Goal: Transaction & Acquisition: Obtain resource

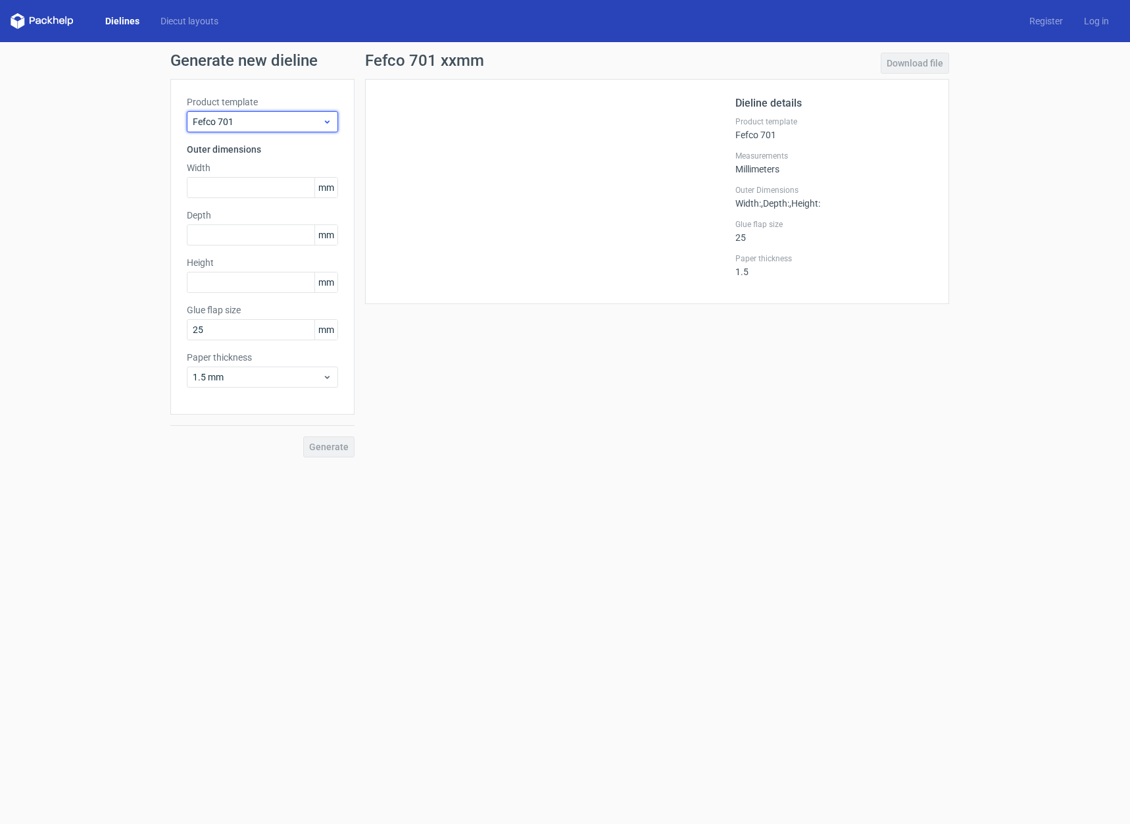
click at [283, 124] on span "Fefco 701" at bounding box center [258, 121] width 130 height 13
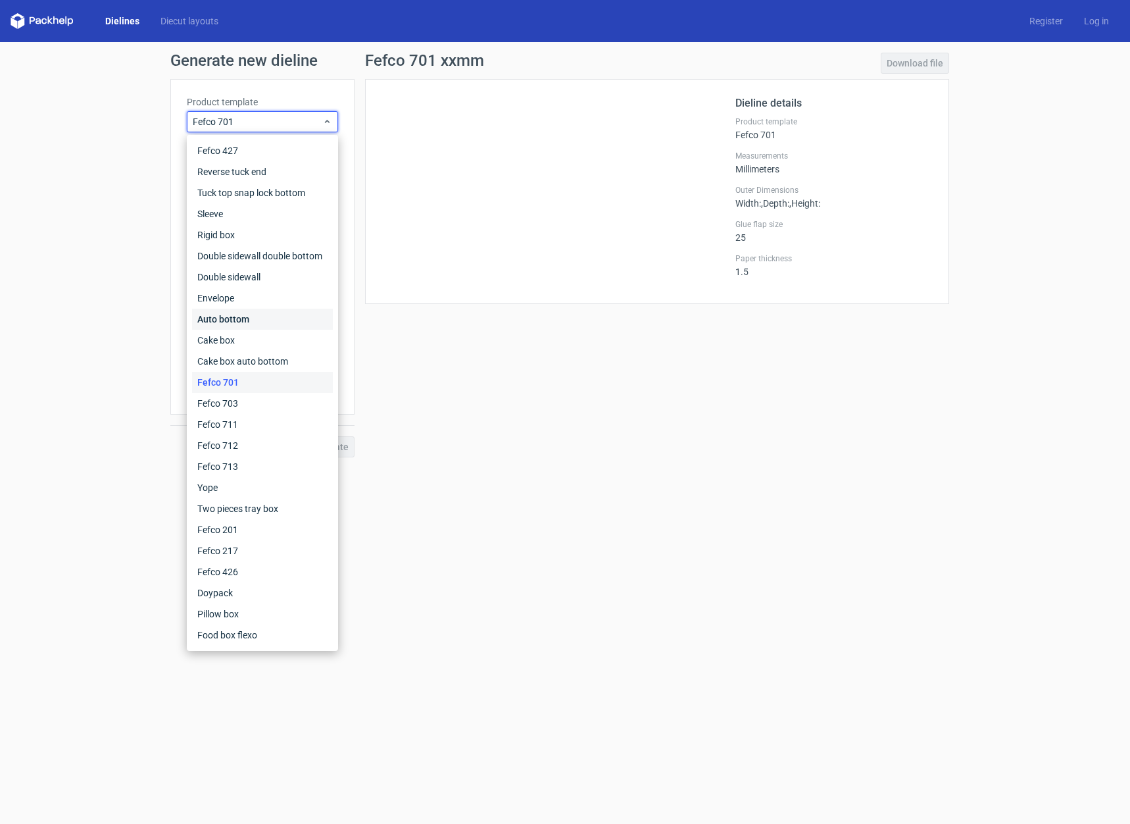
click at [280, 319] on div "Auto bottom" at bounding box center [262, 318] width 141 height 21
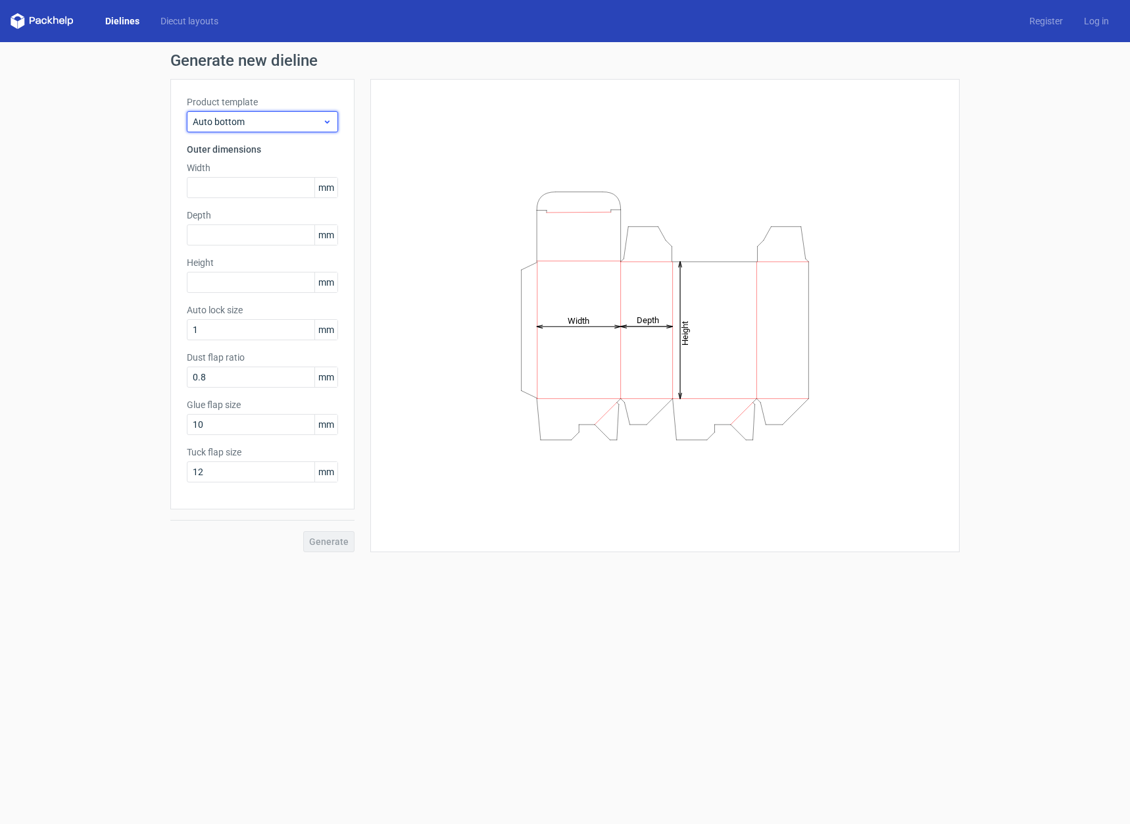
click at [284, 128] on span "Auto bottom" at bounding box center [258, 121] width 130 height 13
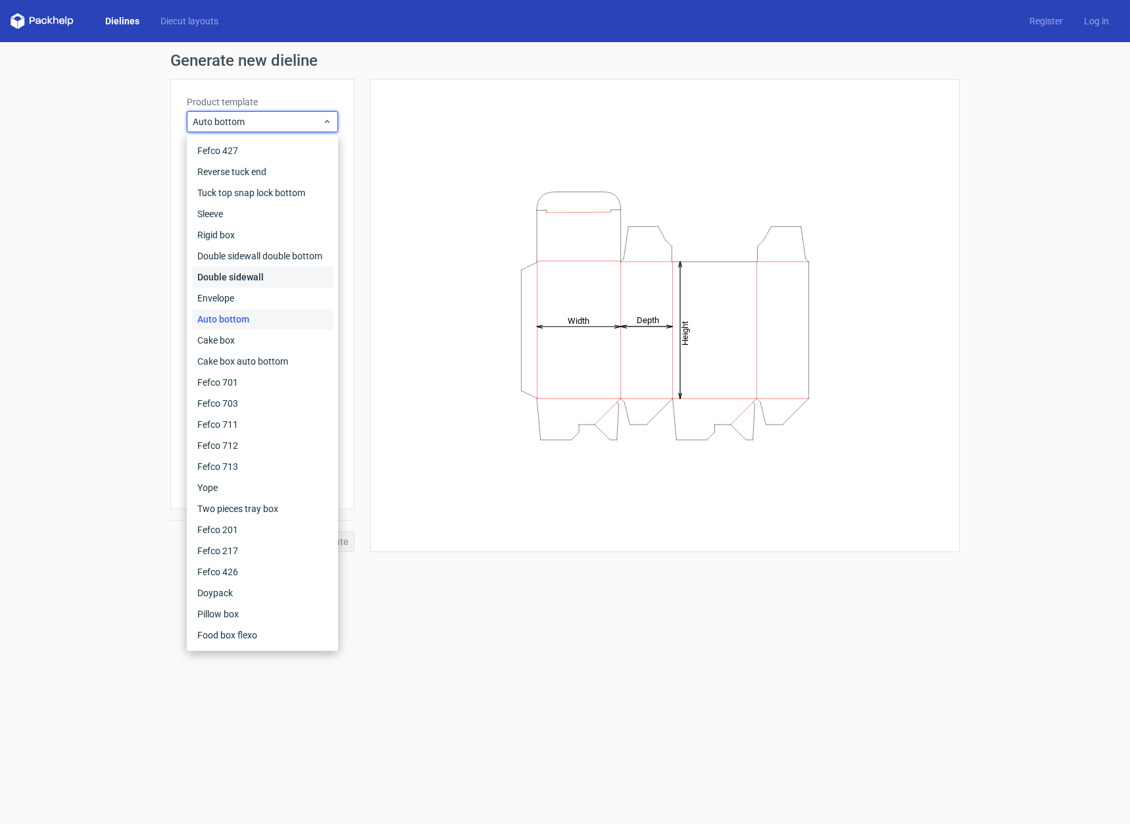
click at [258, 276] on div "Double sidewall" at bounding box center [262, 276] width 141 height 21
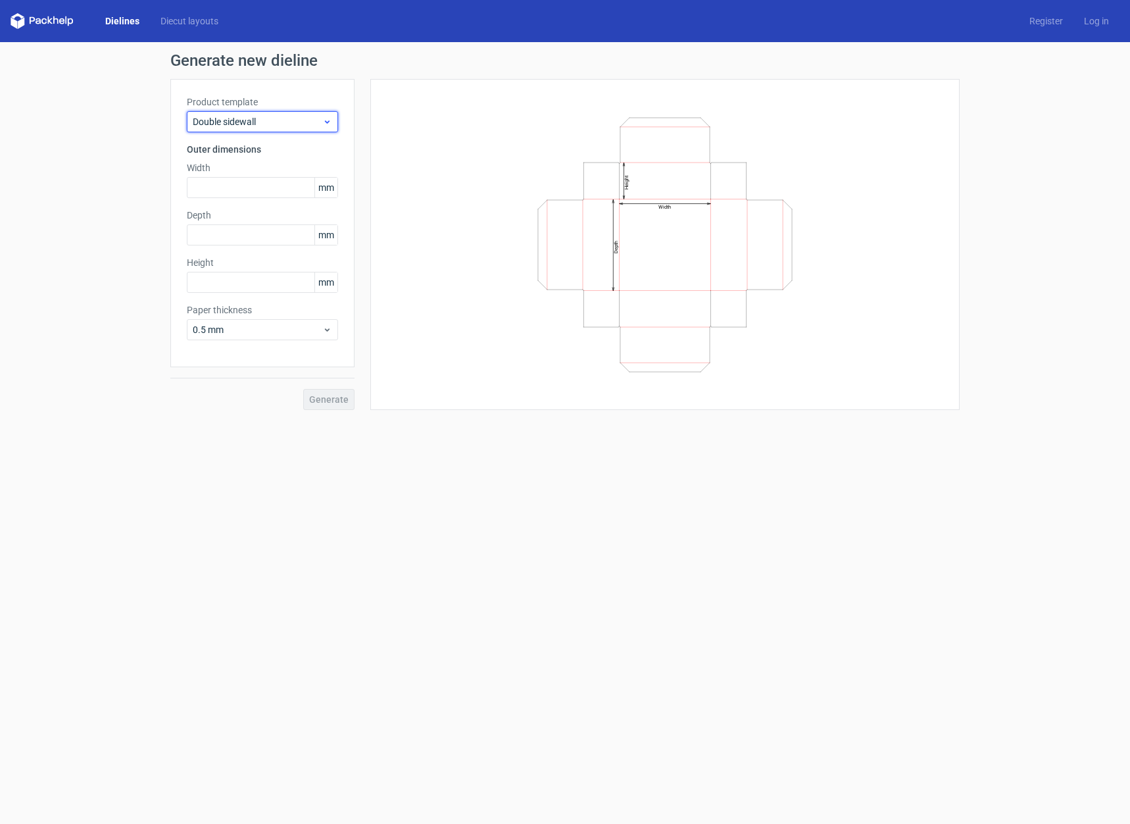
click at [271, 116] on span "Double sidewall" at bounding box center [258, 121] width 130 height 13
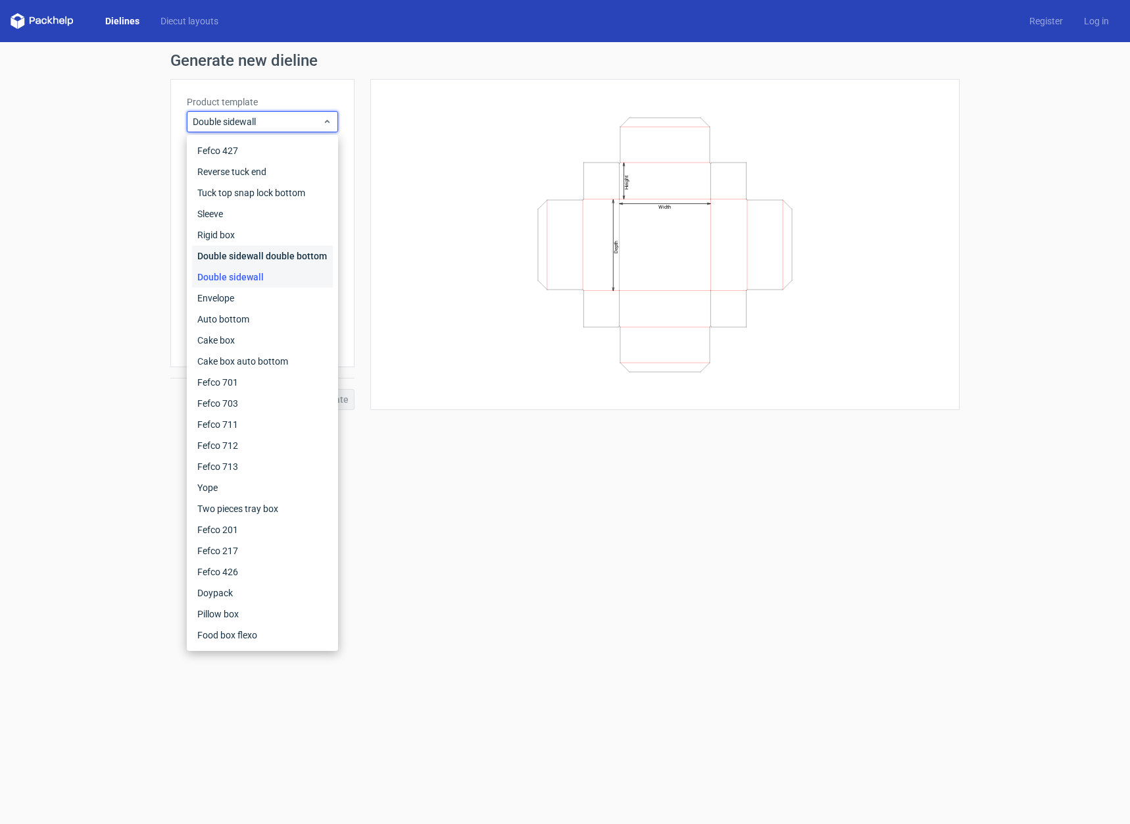
click at [229, 258] on div "Double sidewall double bottom" at bounding box center [262, 255] width 141 height 21
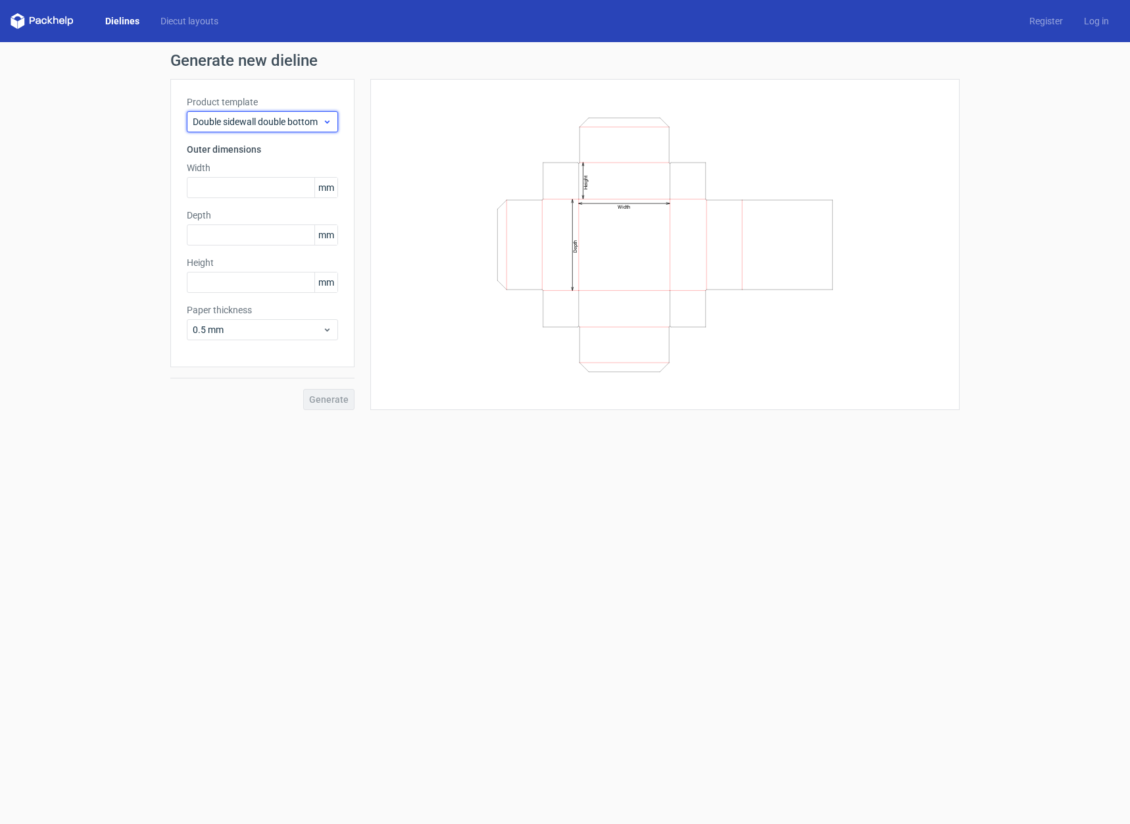
click at [271, 115] on span "Double sidewall double bottom" at bounding box center [258, 121] width 130 height 13
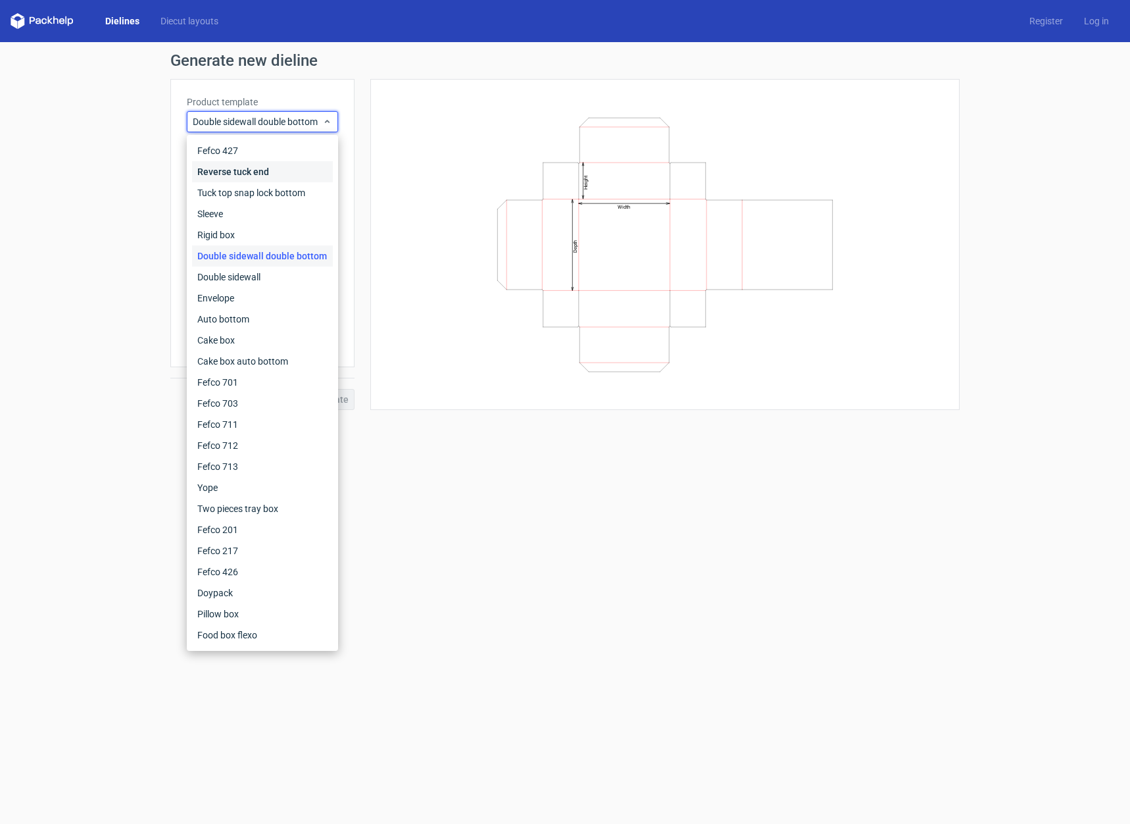
click at [255, 164] on div "Reverse tuck end" at bounding box center [262, 171] width 141 height 21
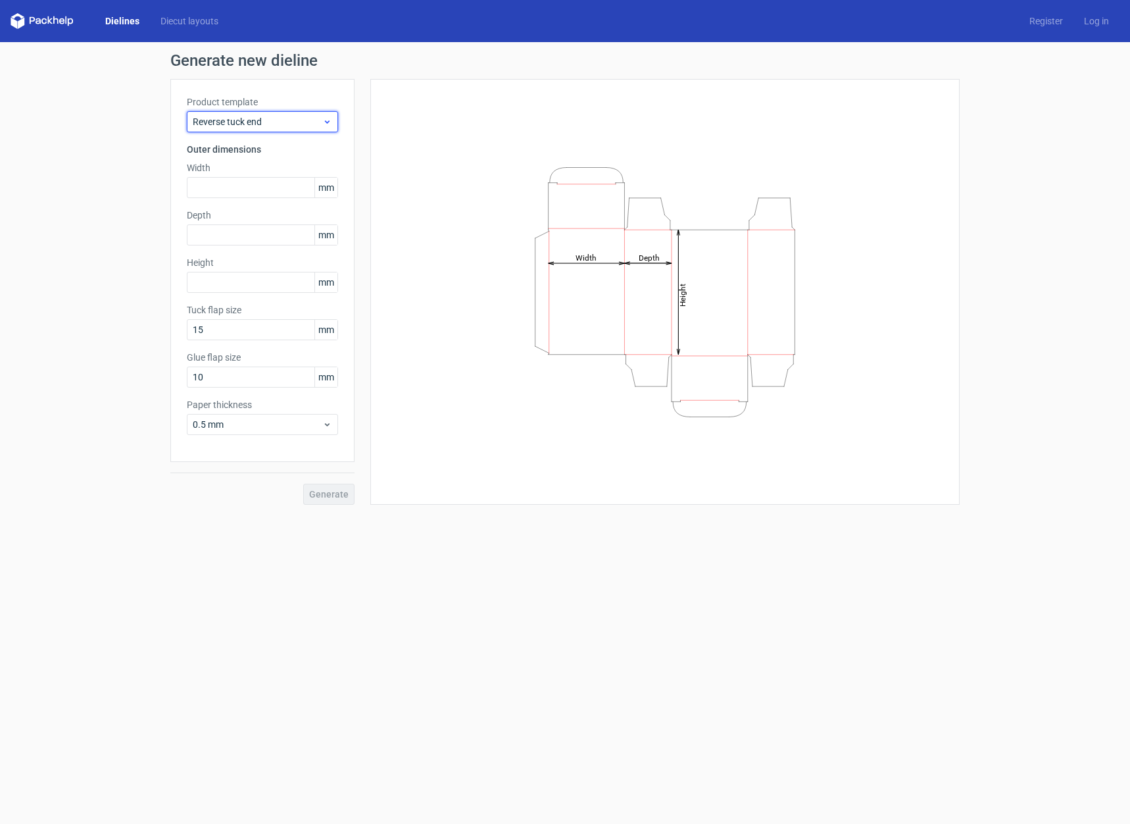
click at [266, 116] on span "Reverse tuck end" at bounding box center [258, 121] width 130 height 13
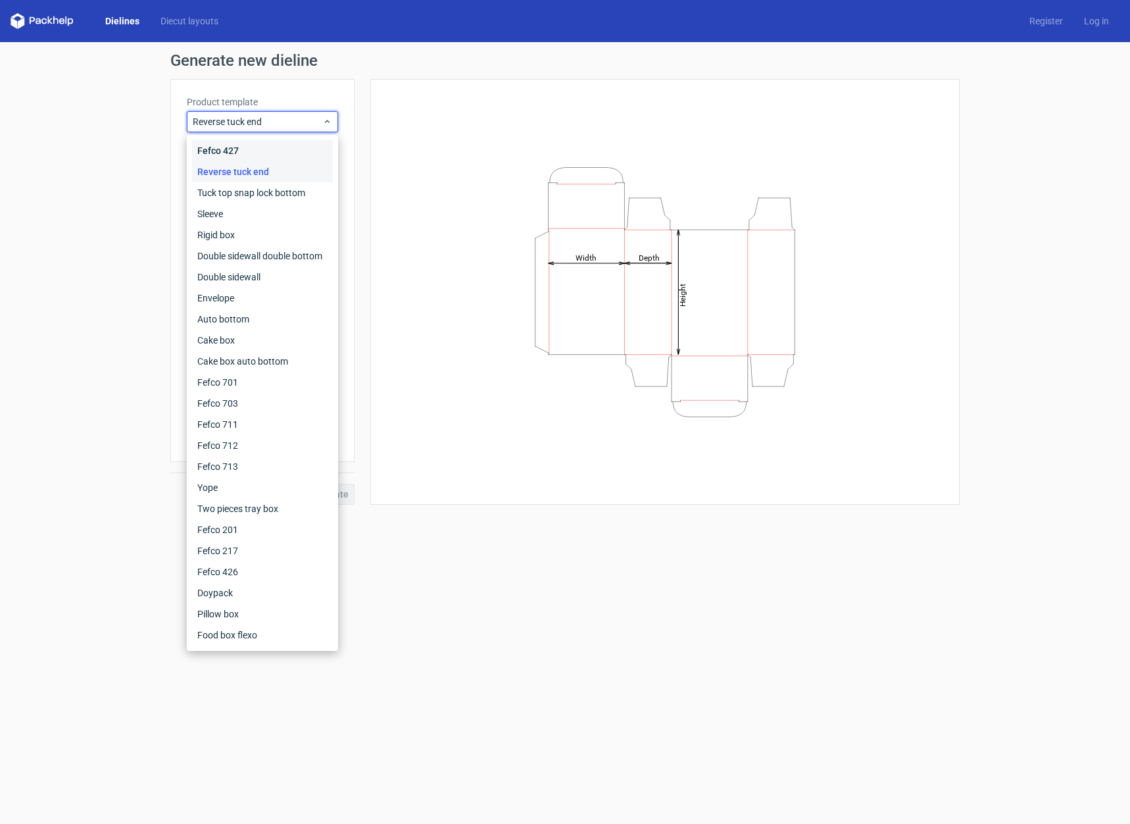
click at [249, 153] on div "Fefco 427" at bounding box center [262, 150] width 141 height 21
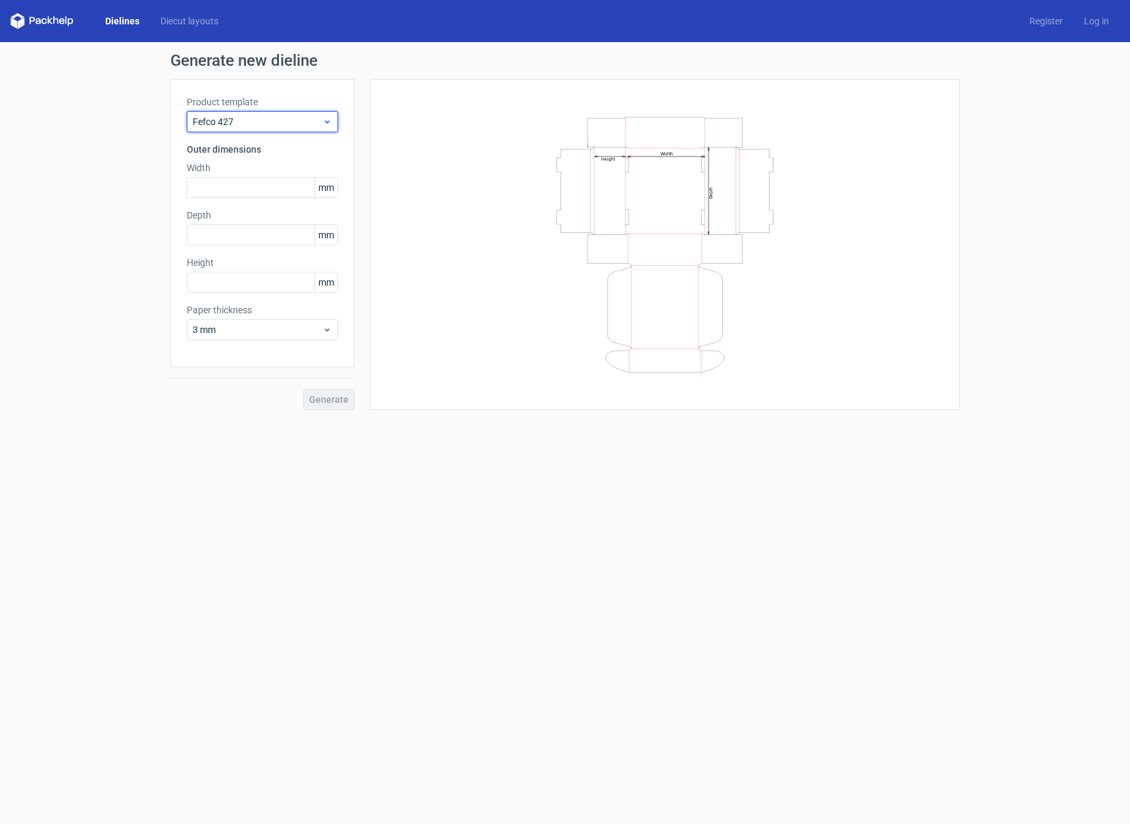
click at [261, 128] on div "Fefco 427" at bounding box center [262, 121] width 151 height 21
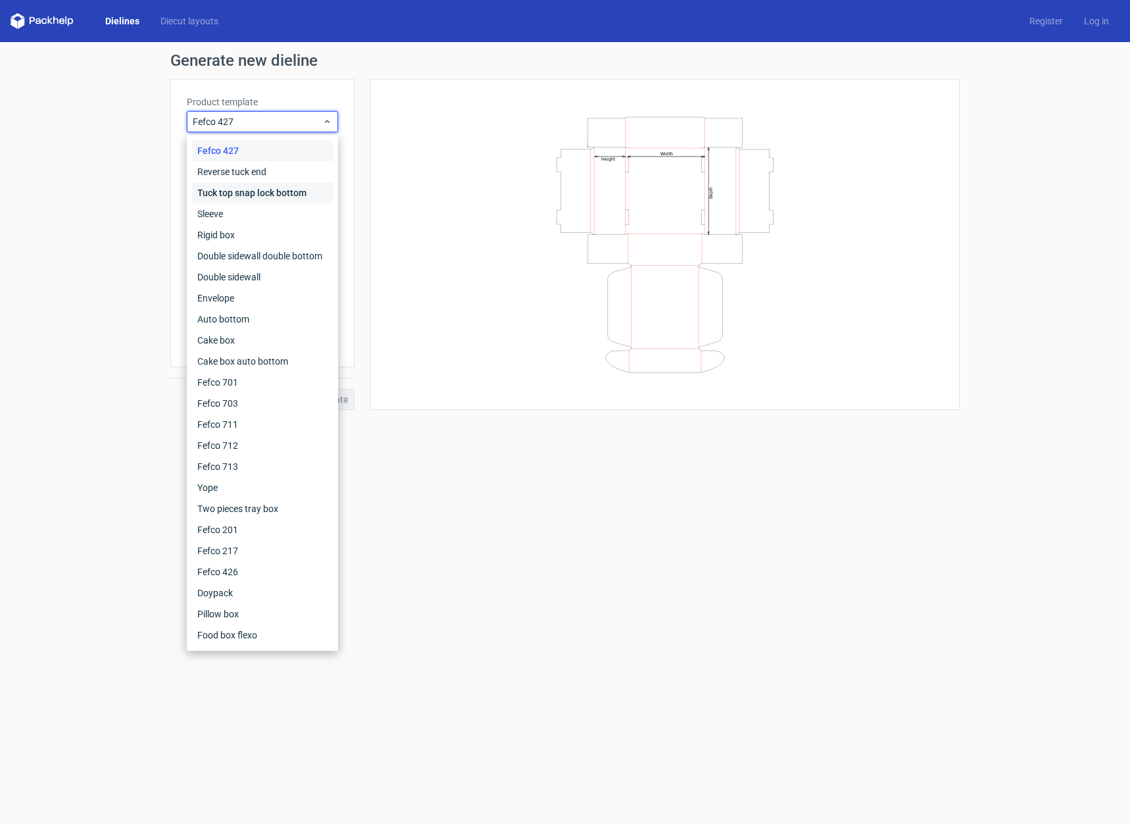
click at [253, 193] on div "Tuck top snap lock bottom" at bounding box center [262, 192] width 141 height 21
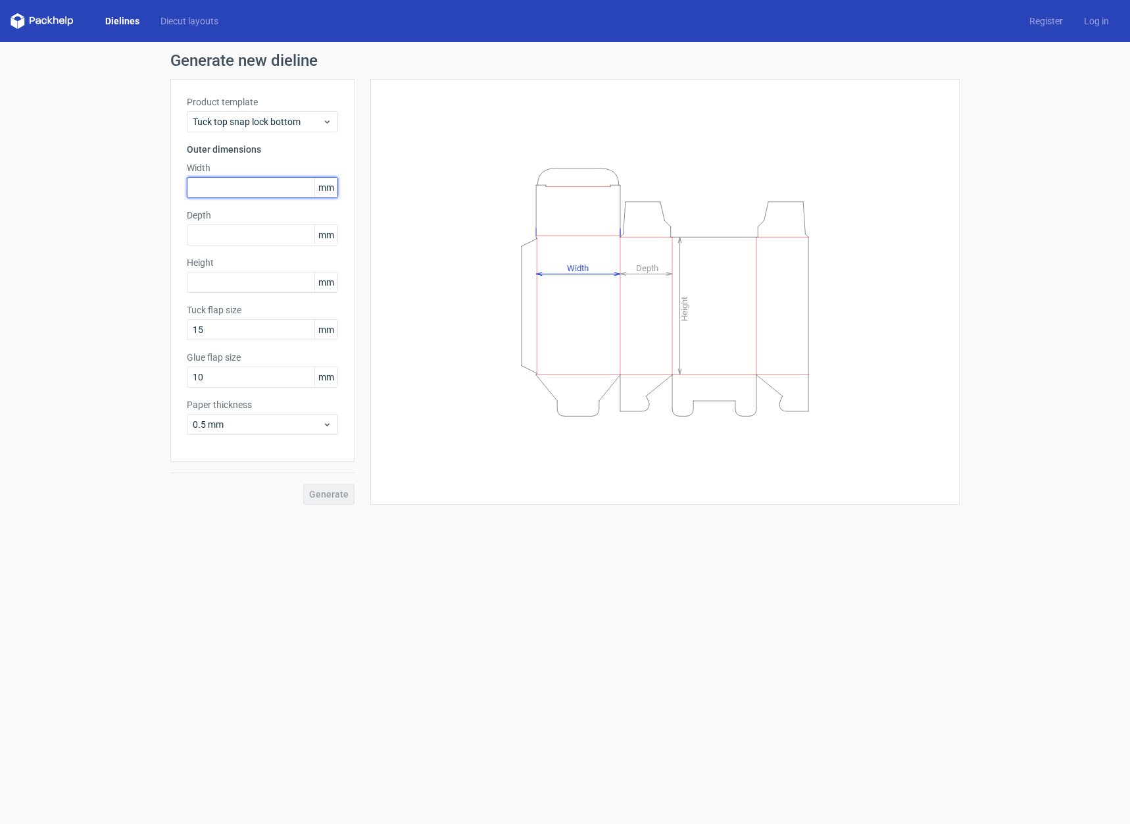
click at [251, 184] on input "text" at bounding box center [262, 187] width 151 height 21
type input "74"
type input "45"
type input "100"
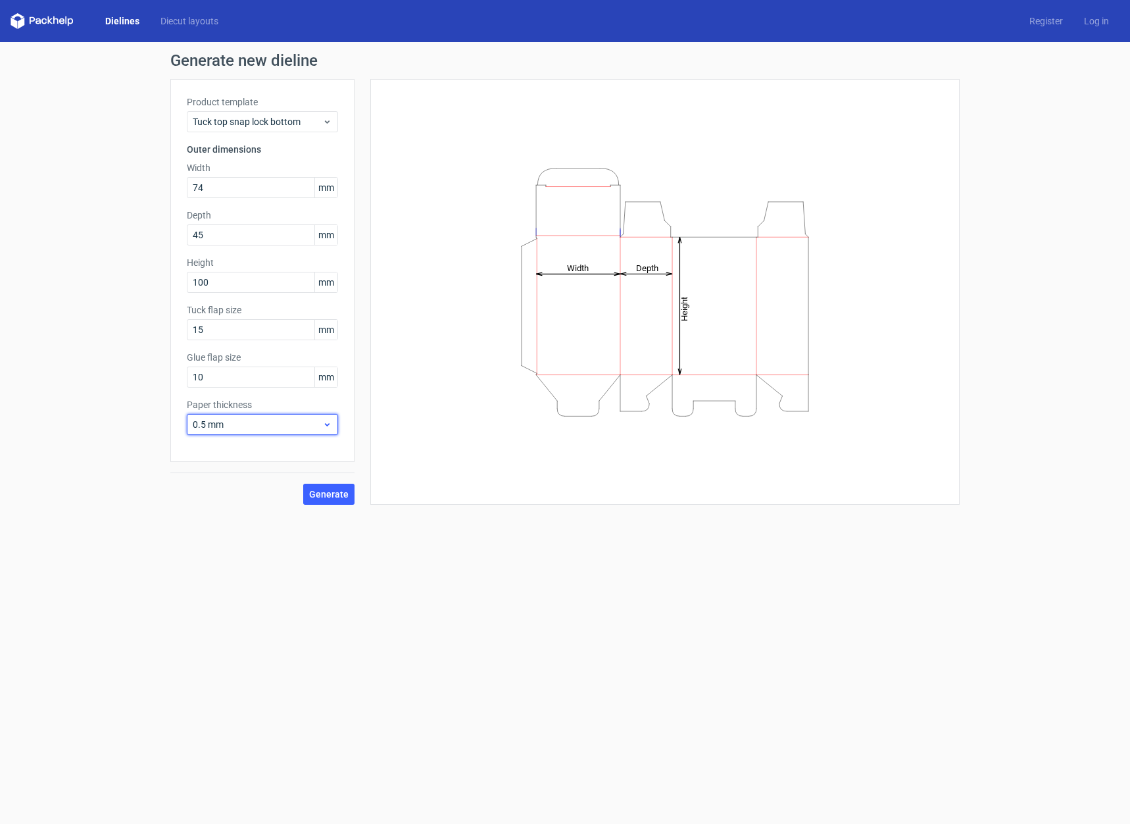
click at [319, 427] on span "0.5 mm" at bounding box center [258, 424] width 130 height 13
click at [280, 451] on div "0.4 mm" at bounding box center [262, 453] width 141 height 21
click at [328, 497] on span "Generate" at bounding box center [328, 493] width 39 height 9
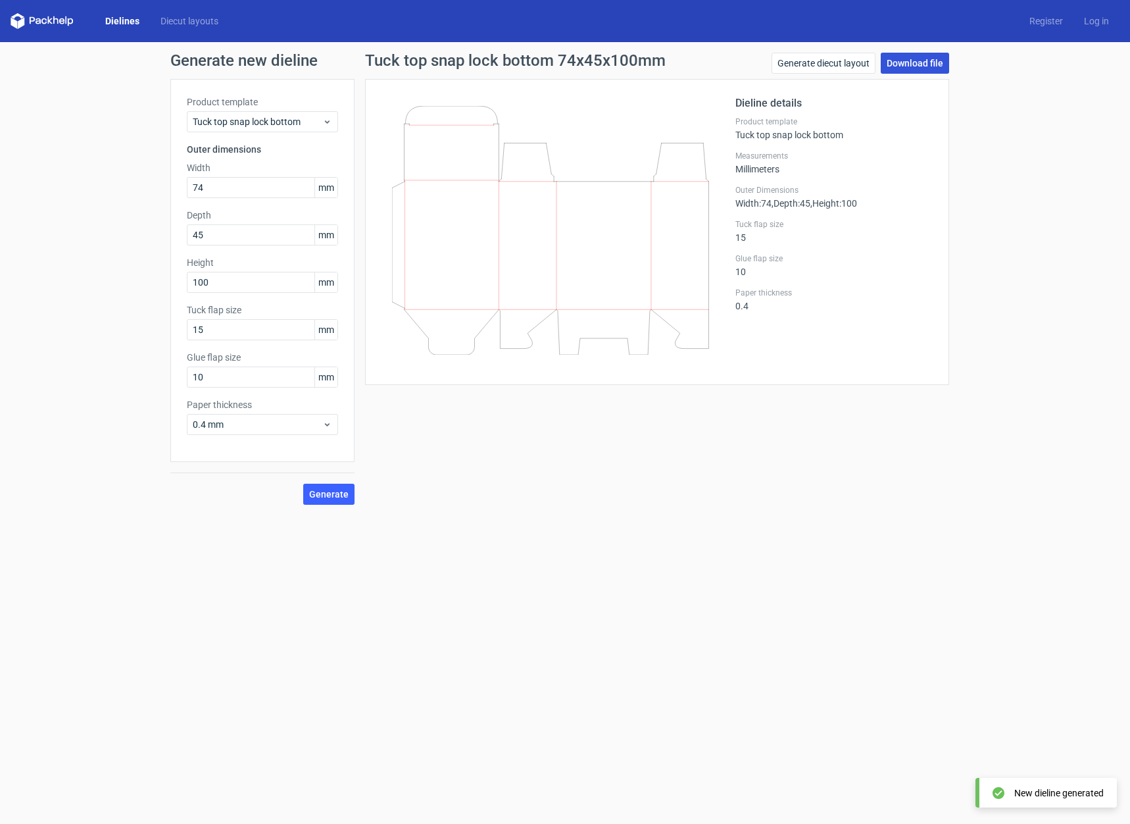
click at [929, 69] on link "Download file" at bounding box center [915, 63] width 68 height 21
click at [938, 62] on link "Download file" at bounding box center [915, 63] width 68 height 21
